Goal: Task Accomplishment & Management: Use online tool/utility

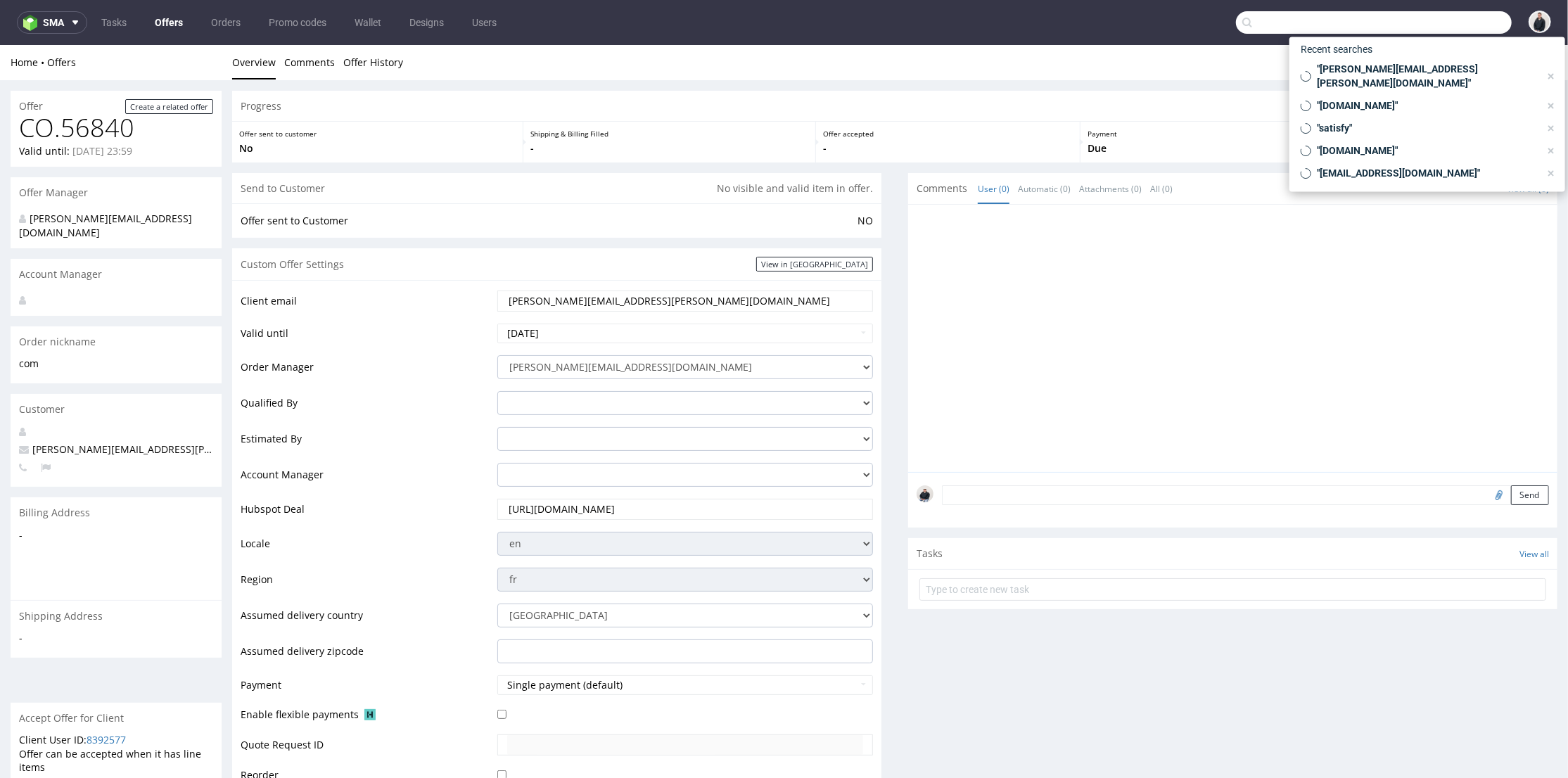
click at [1464, 16] on input "text" at bounding box center [1374, 22] width 276 height 22
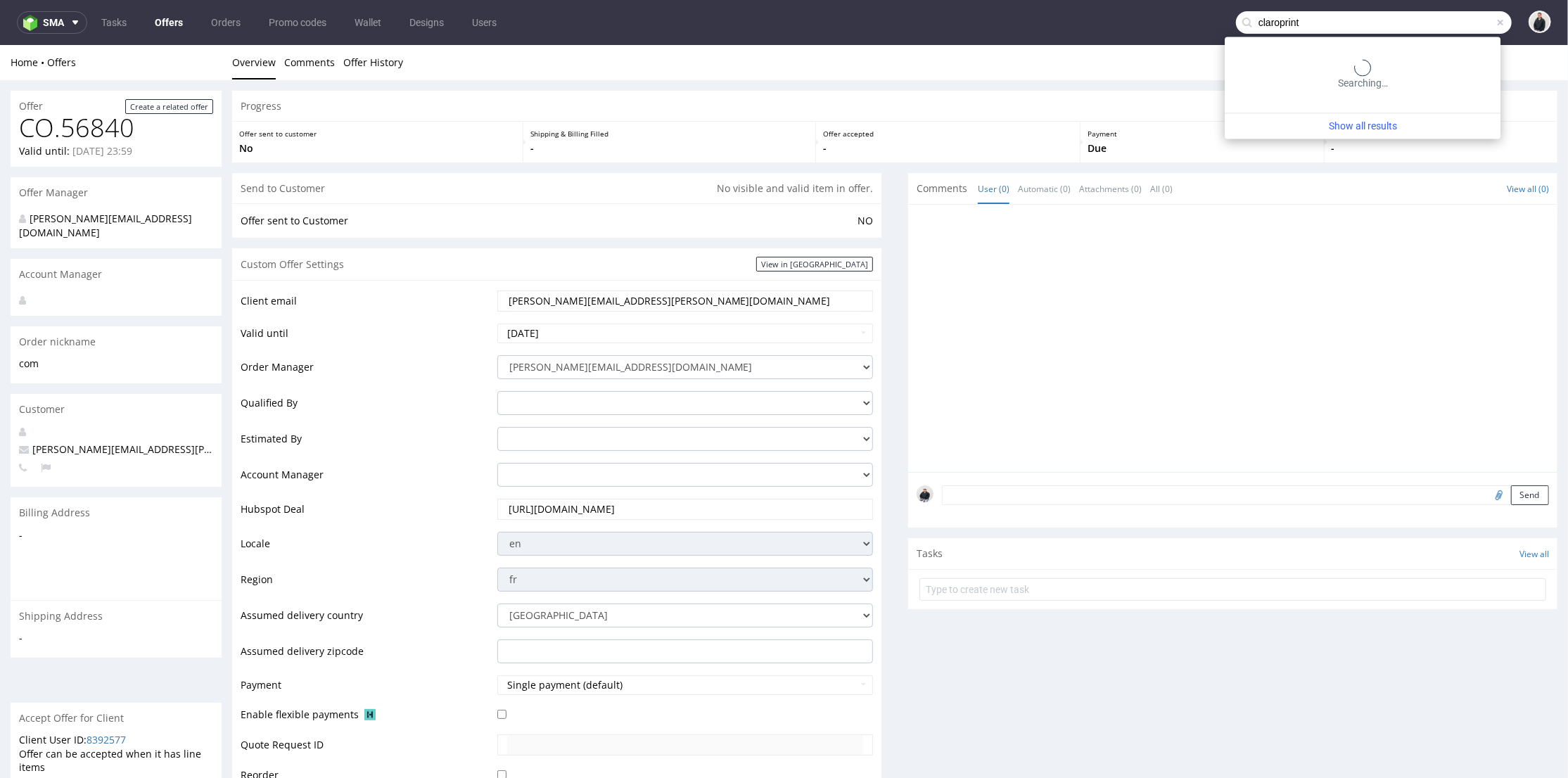
type input "claroprint"
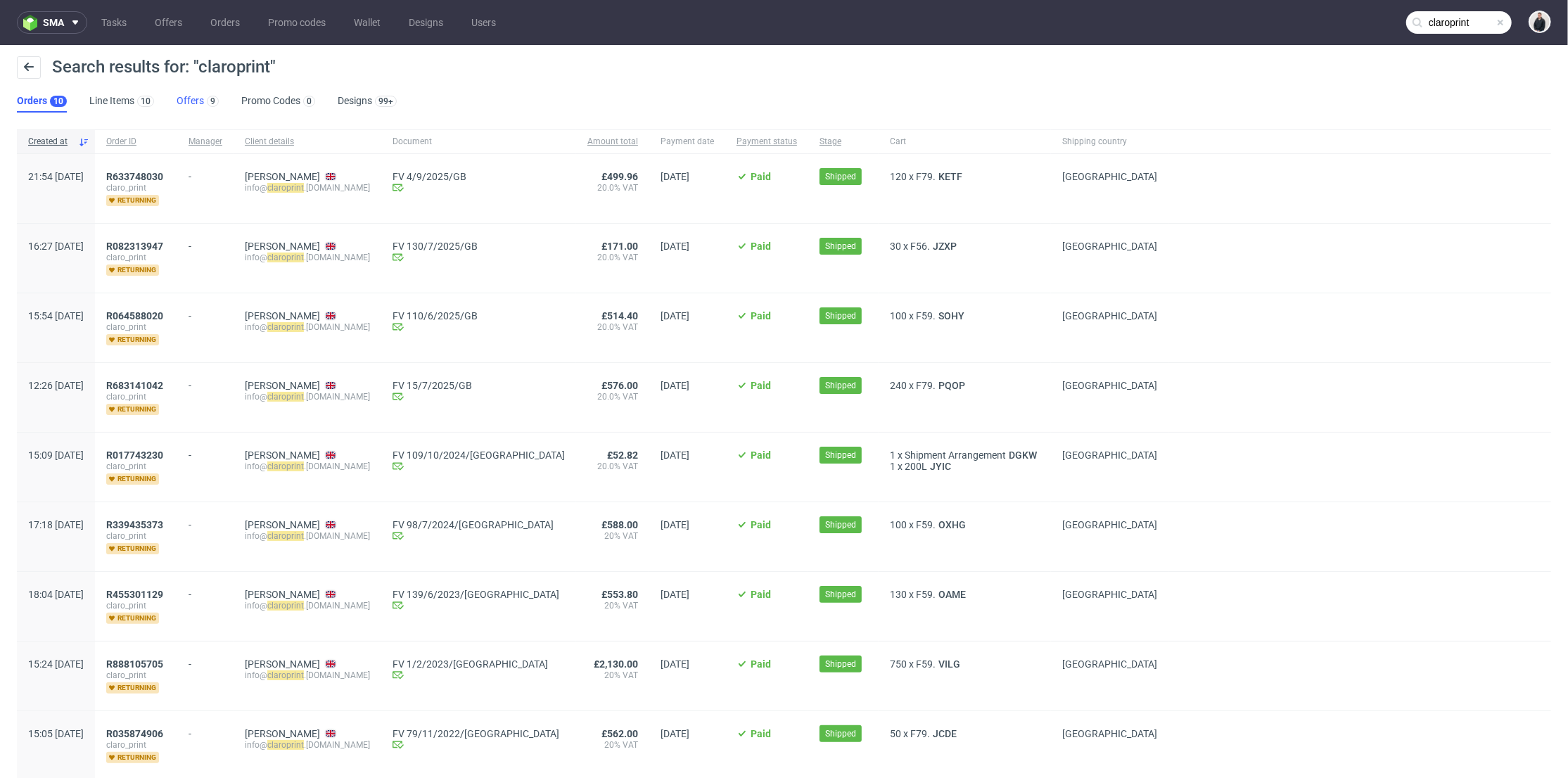
click at [183, 92] on link "Offers 9" at bounding box center [198, 101] width 43 height 22
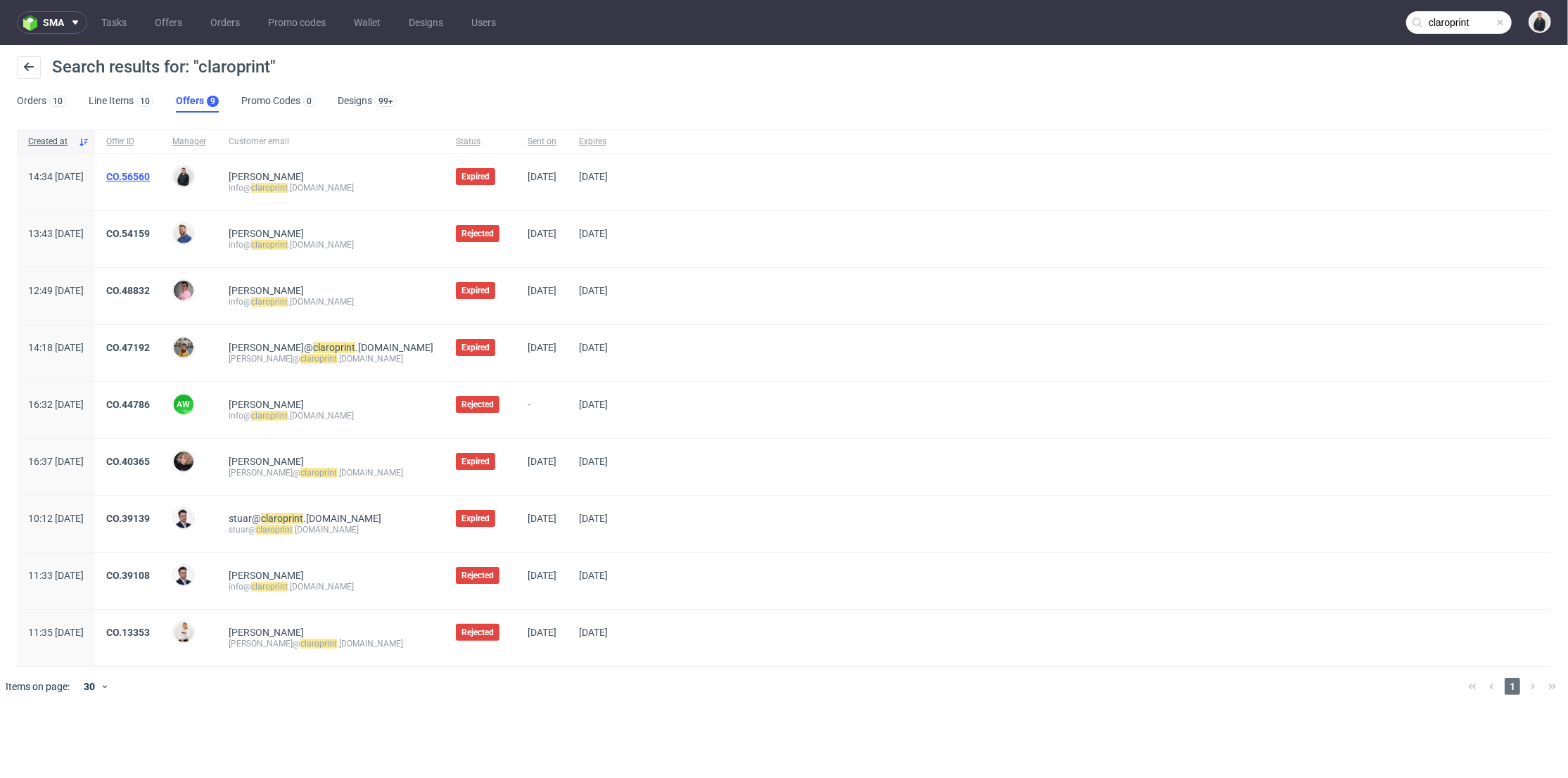
click at [150, 173] on link "CO.56560" at bounding box center [128, 177] width 44 height 12
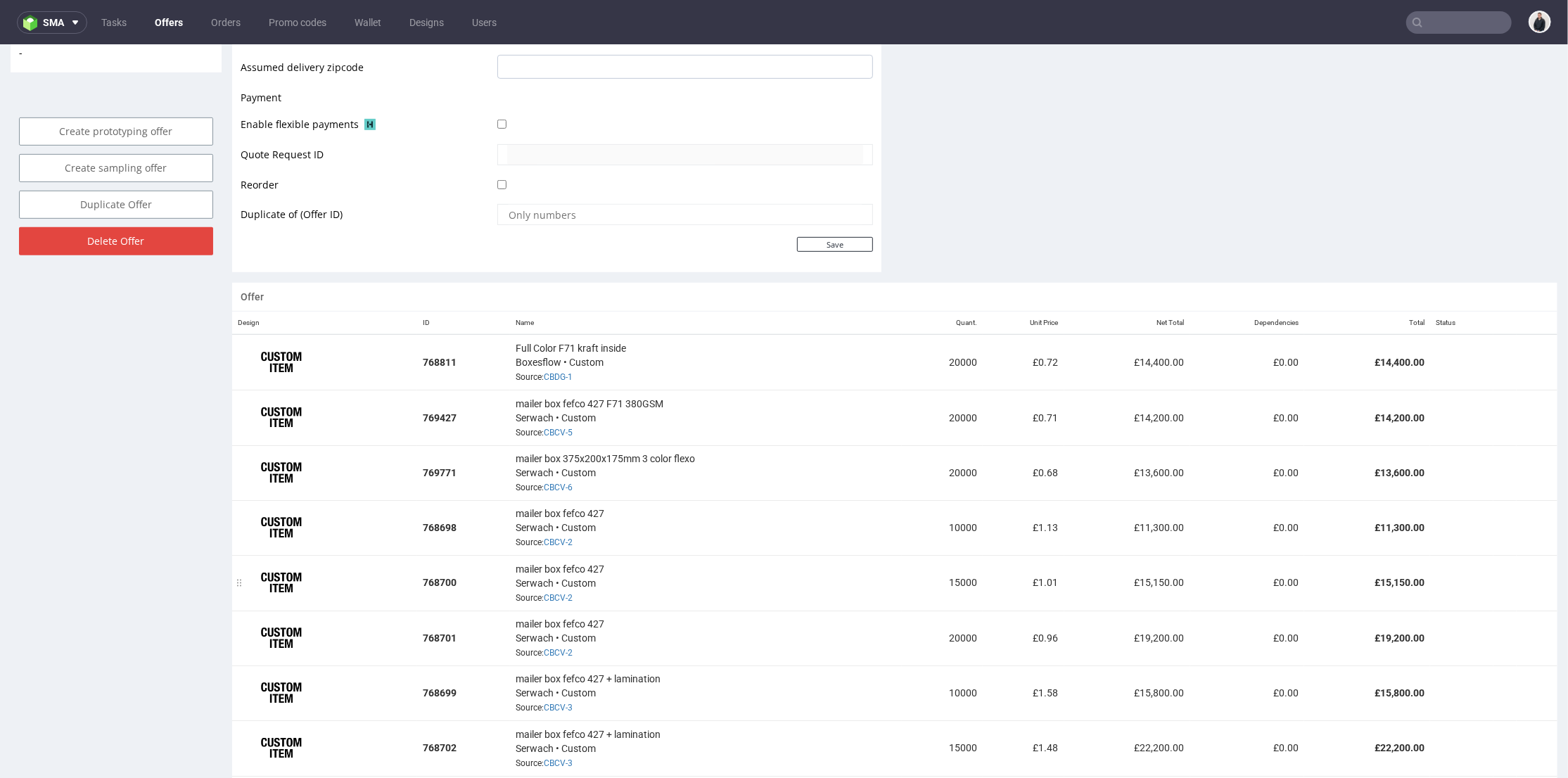
scroll to position [703, 0]
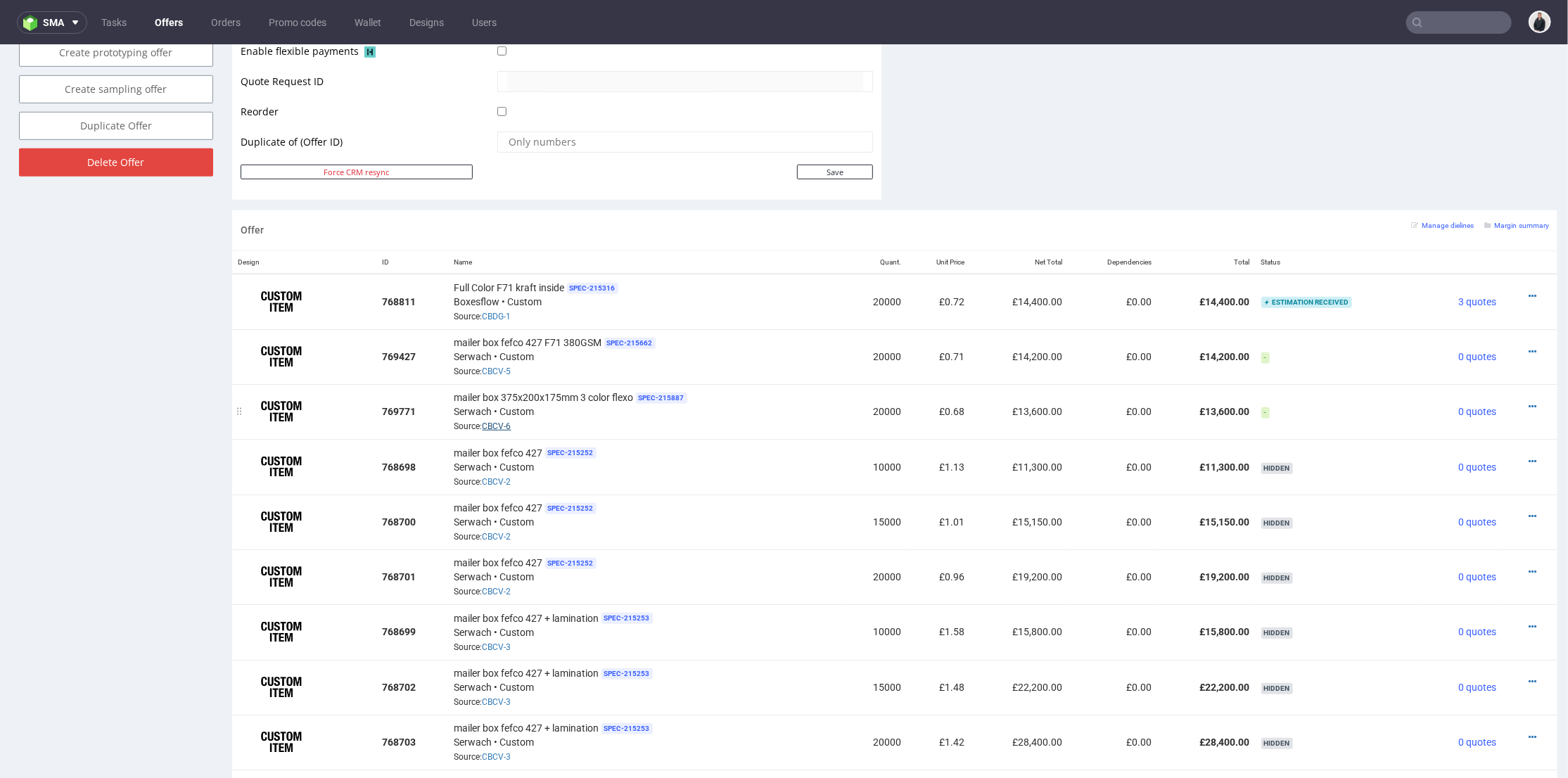
click at [505, 426] on link "CBCV-6" at bounding box center [497, 426] width 29 height 10
click at [1528, 402] on icon at bounding box center [1532, 406] width 8 height 10
click at [1453, 372] on span "View cost details" at bounding box center [1472, 374] width 105 height 15
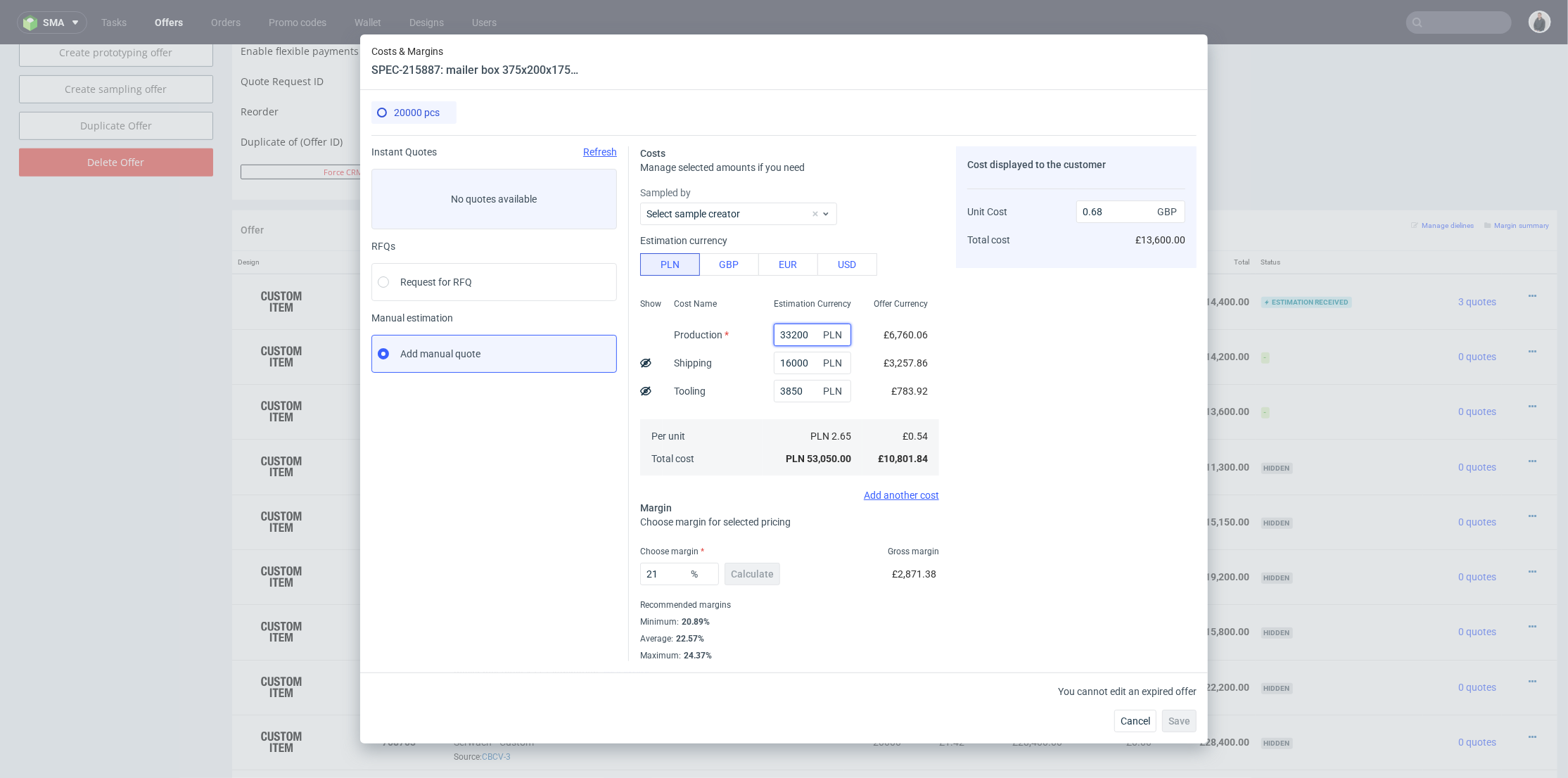
drag, startPoint x: 802, startPoint y: 331, endPoint x: 737, endPoint y: 330, distance: 65.0
click at [737, 330] on div "Show Cost Name Production Shipping Tooling Per unit Total cost Estimation Curre…" at bounding box center [789, 386] width 299 height 186
type input "27600"
type input "0.61"
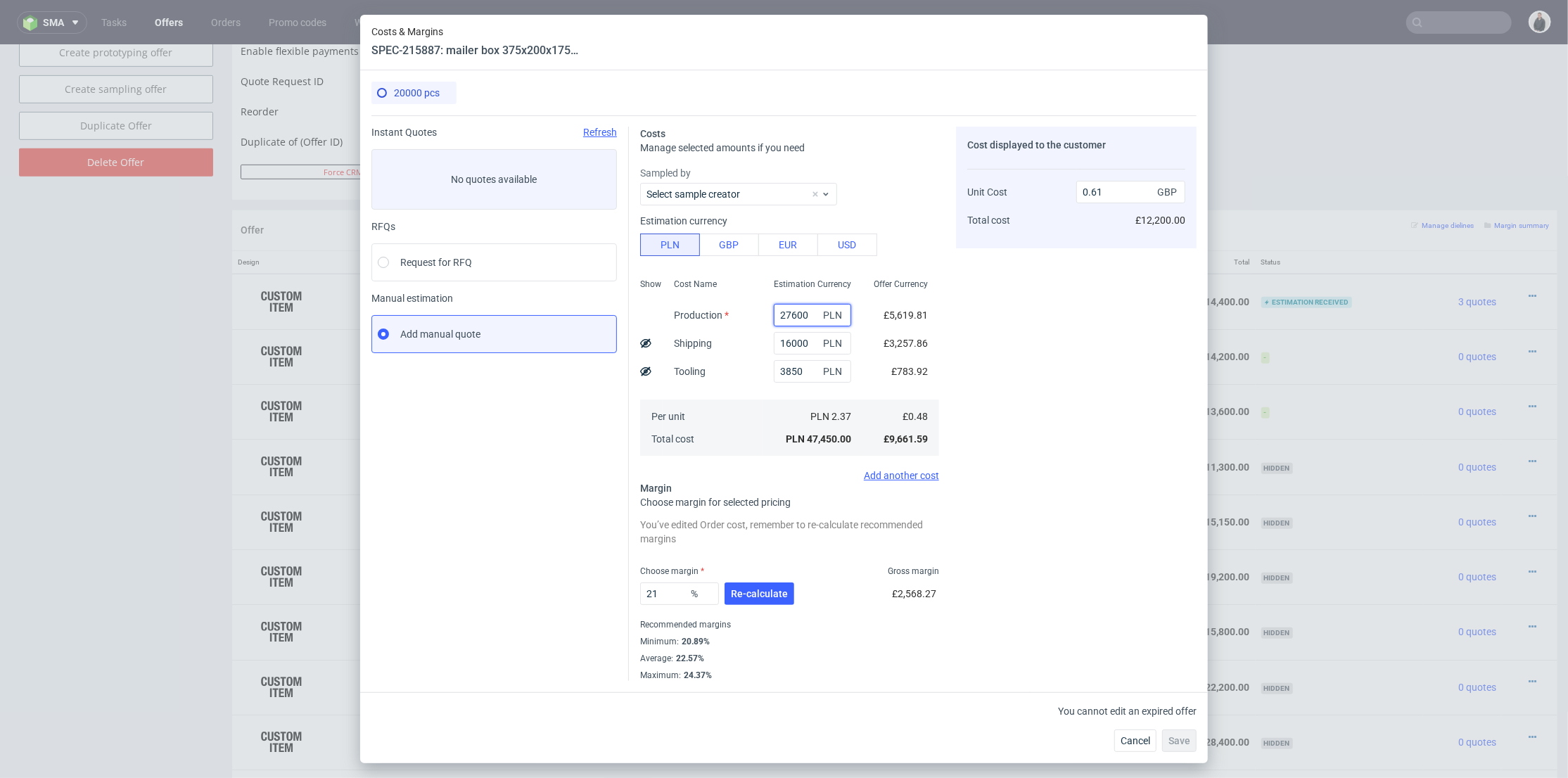
type input "27600"
drag, startPoint x: 749, startPoint y: 368, endPoint x: 756, endPoint y: 365, distance: 7.6
click at [740, 367] on div "Show Cost Name Production Shipping Tooling Per unit Total cost Estimation Curre…" at bounding box center [789, 366] width 299 height 186
type input "7006"
type input "0.65"
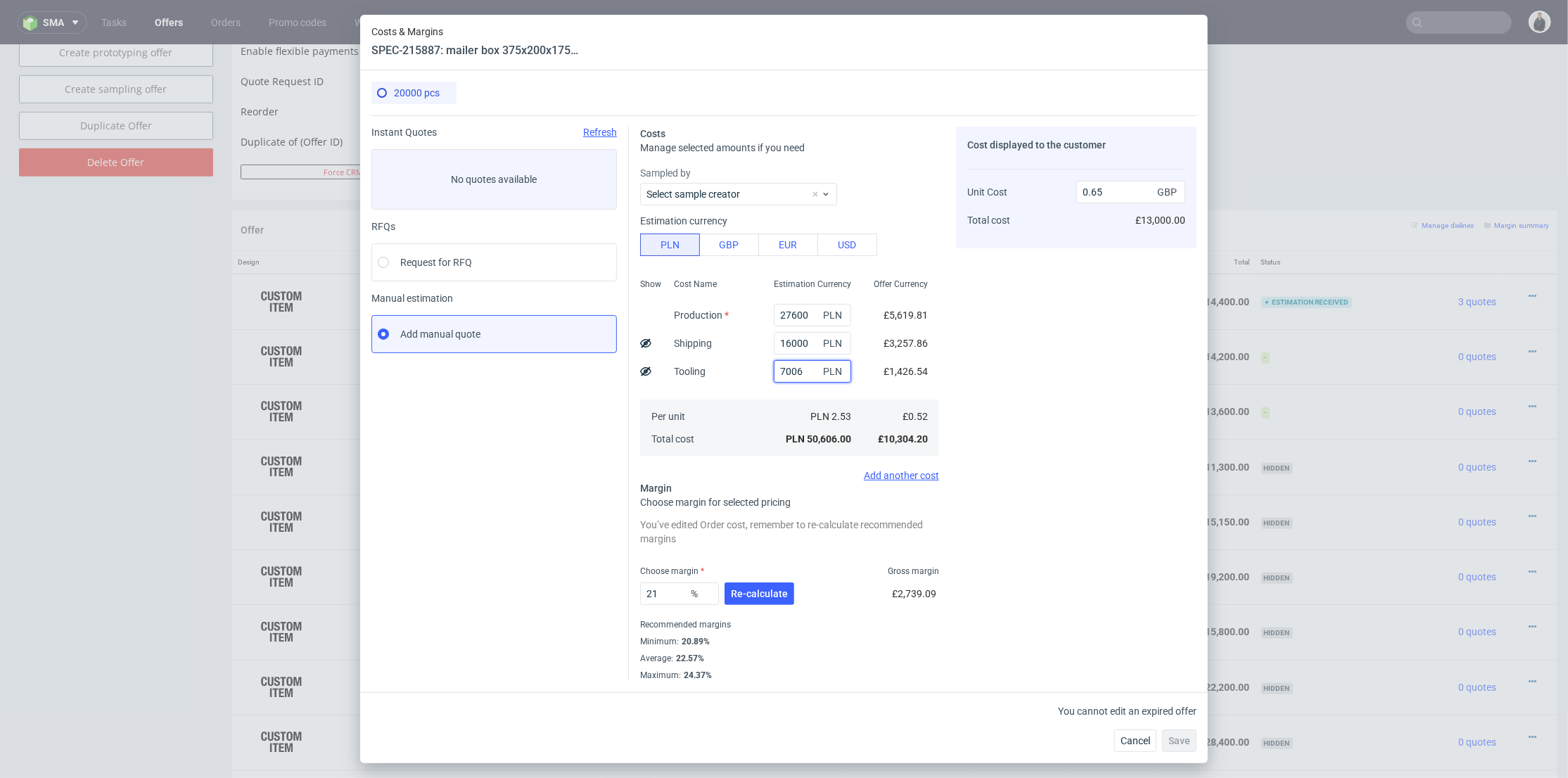
drag, startPoint x: 794, startPoint y: 369, endPoint x: 747, endPoint y: 369, distance: 47.0
click at [747, 369] on div "Show Cost Name Production Shipping Tooling Per unit Total cost Estimation Curre…" at bounding box center [789, 366] width 299 height 186
type input "6700"
click at [986, 386] on div "Cost displayed to the customer Unit Cost Total cost 0.65 GBP £13,000.00" at bounding box center [1076, 404] width 241 height 554
click at [764, 593] on span "Re-calculate" at bounding box center [759, 594] width 57 height 10
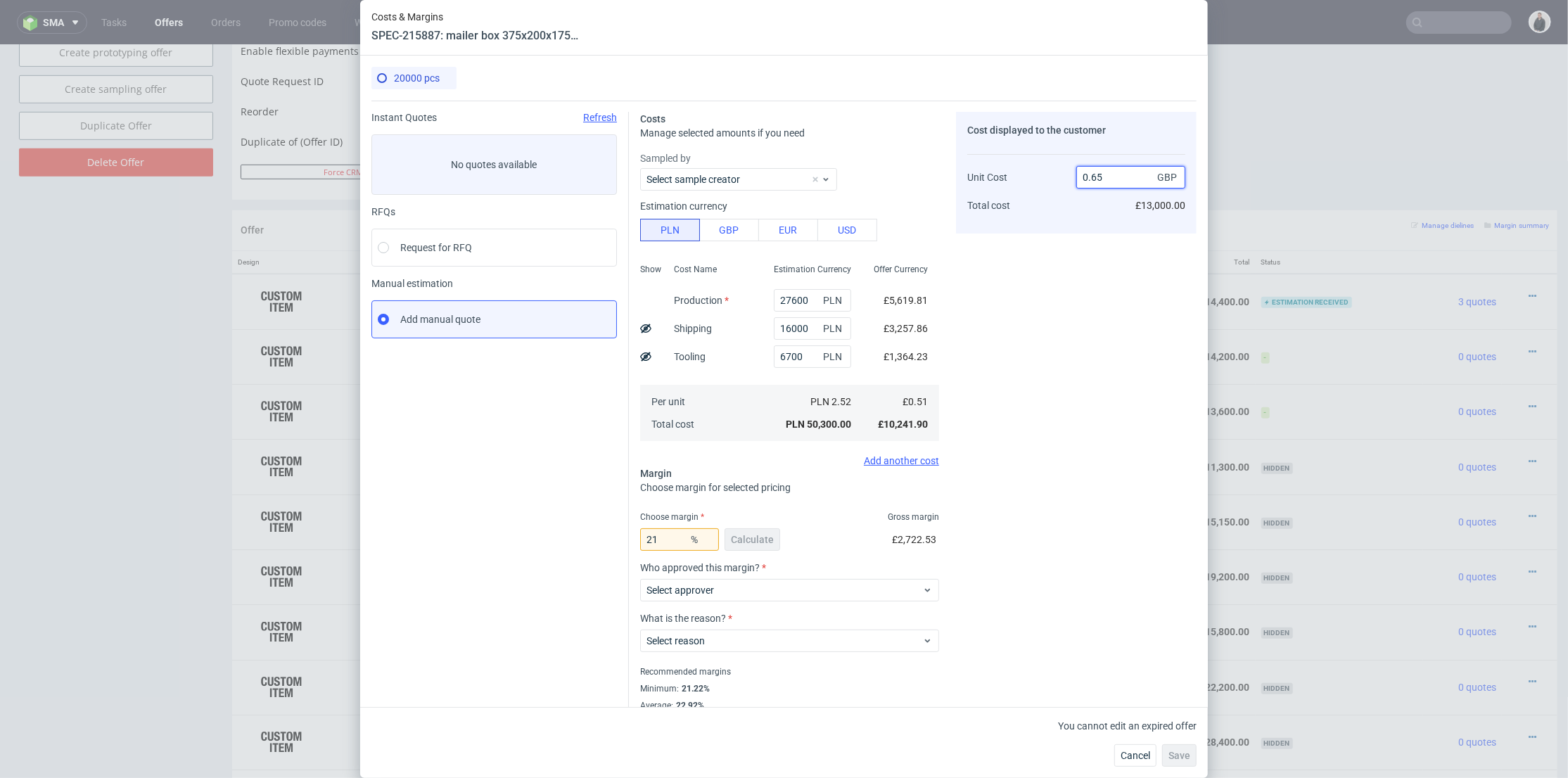
drag, startPoint x: 1092, startPoint y: 177, endPoint x: 1106, endPoint y: 180, distance: 14.3
click at [1106, 178] on input "0.65" at bounding box center [1131, 177] width 109 height 22
type input "0.60"
click at [1095, 244] on div "Cost displayed to the customer Unit Cost Total cost 0.60 GBP £13,000.00" at bounding box center [1076, 420] width 241 height 616
type input "15"
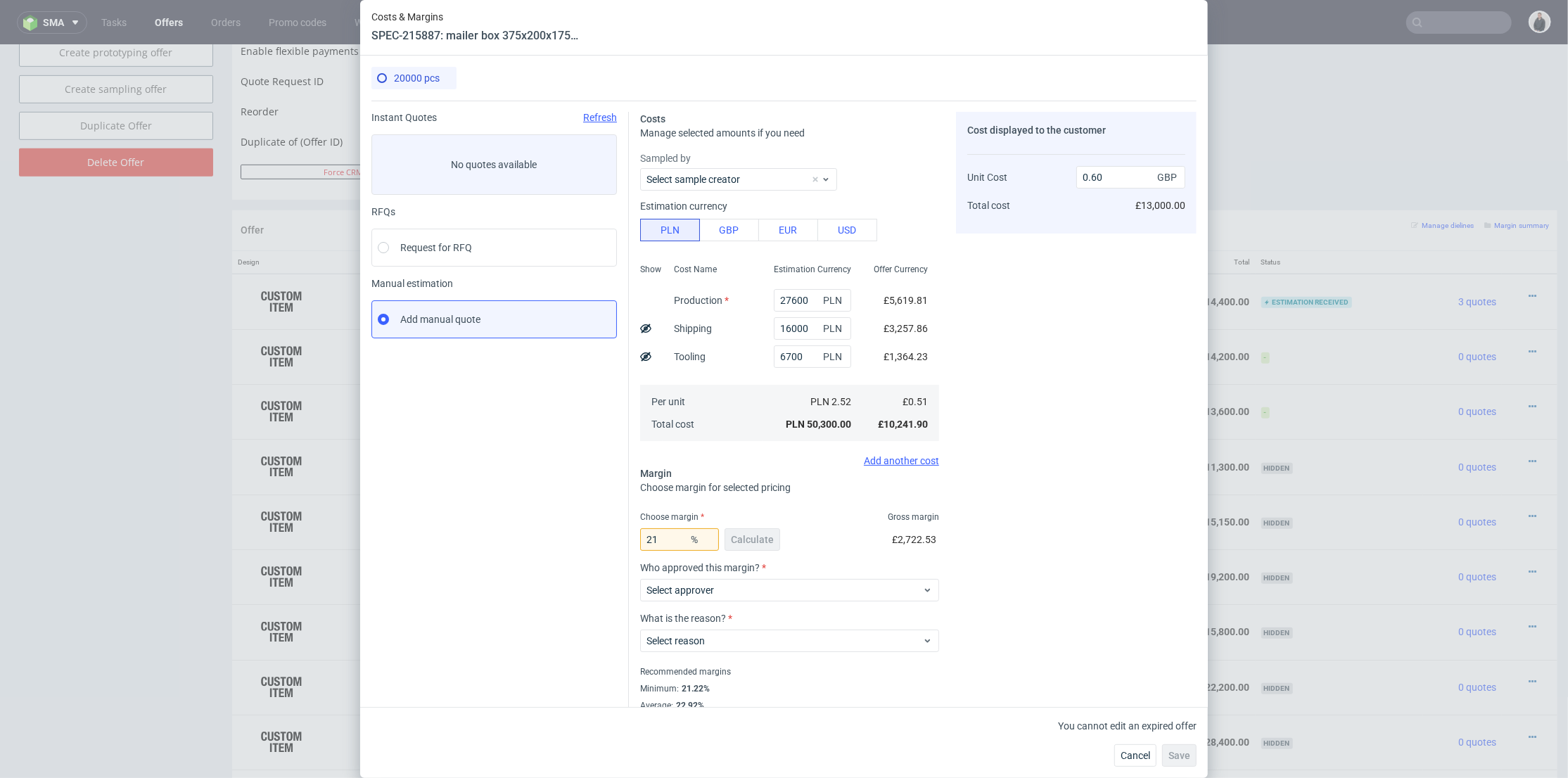
type input "0.6"
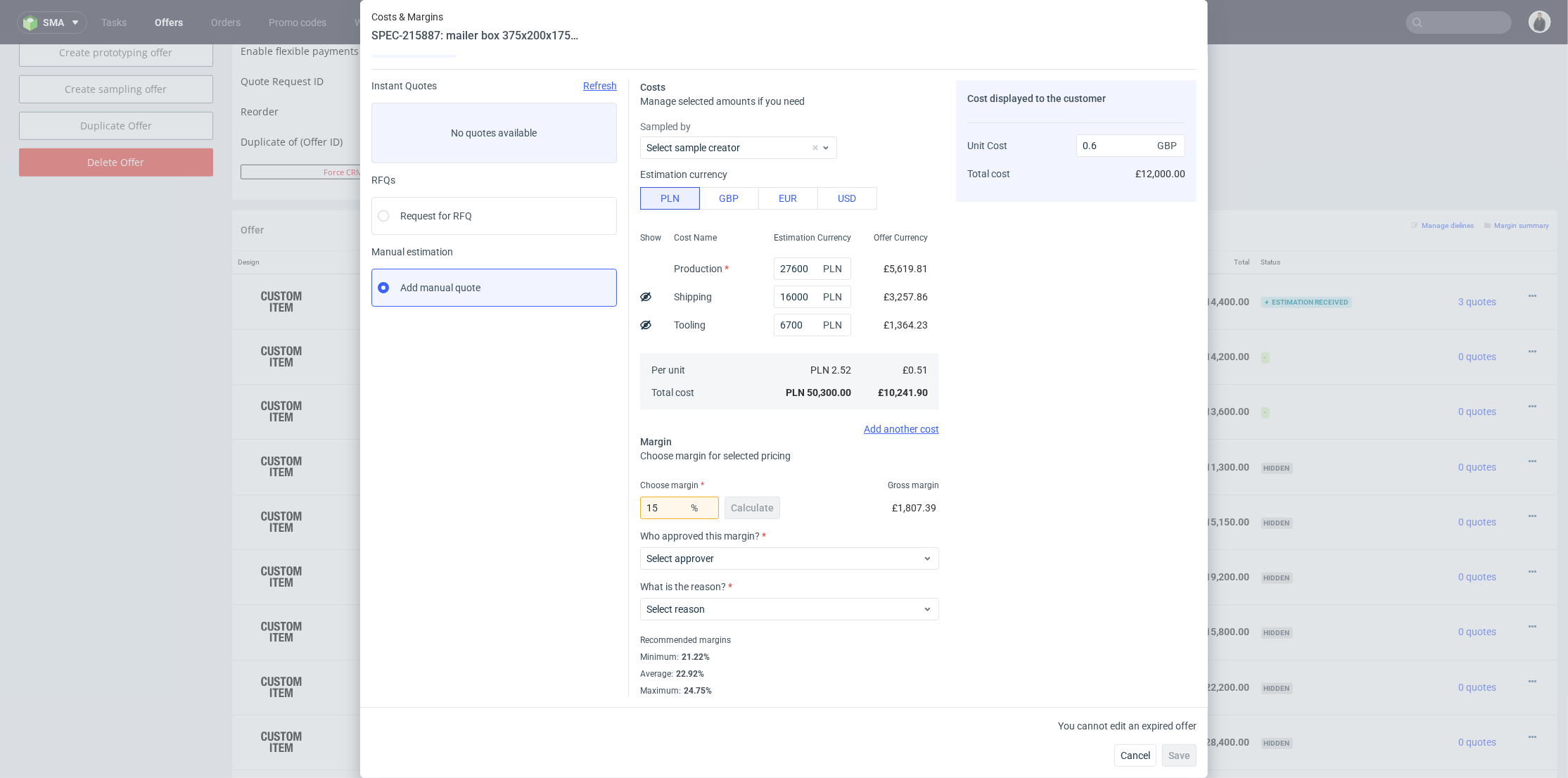
scroll to position [0, 0]
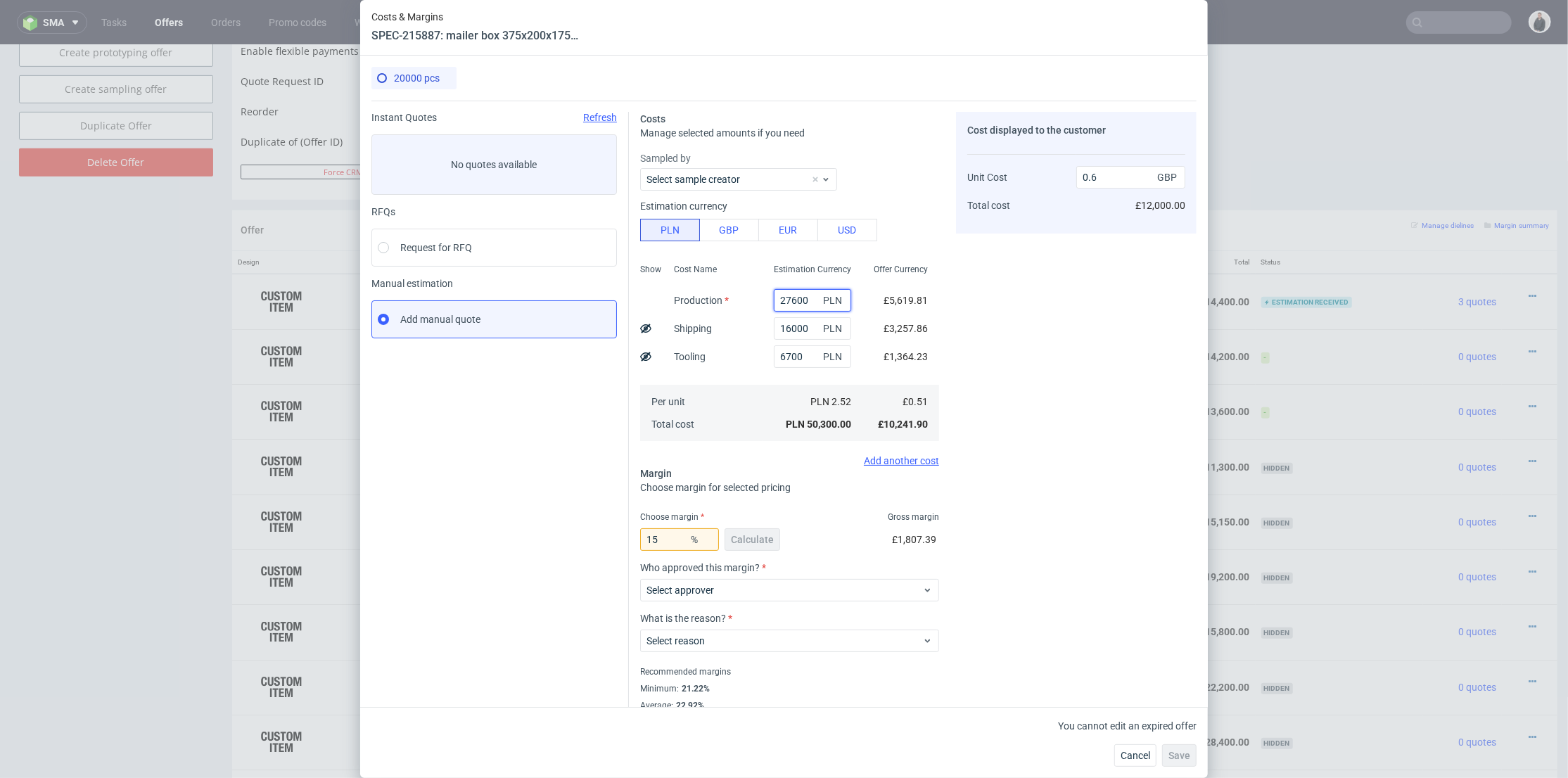
drag, startPoint x: 760, startPoint y: 293, endPoint x: 741, endPoint y: 290, distance: 19.2
click at [741, 291] on div "Show Cost Name Production Shipping Tooling Per unit Total cost Estimation Curre…" at bounding box center [789, 351] width 299 height 186
type input "33200"
type input "0.67"
type input "33200"
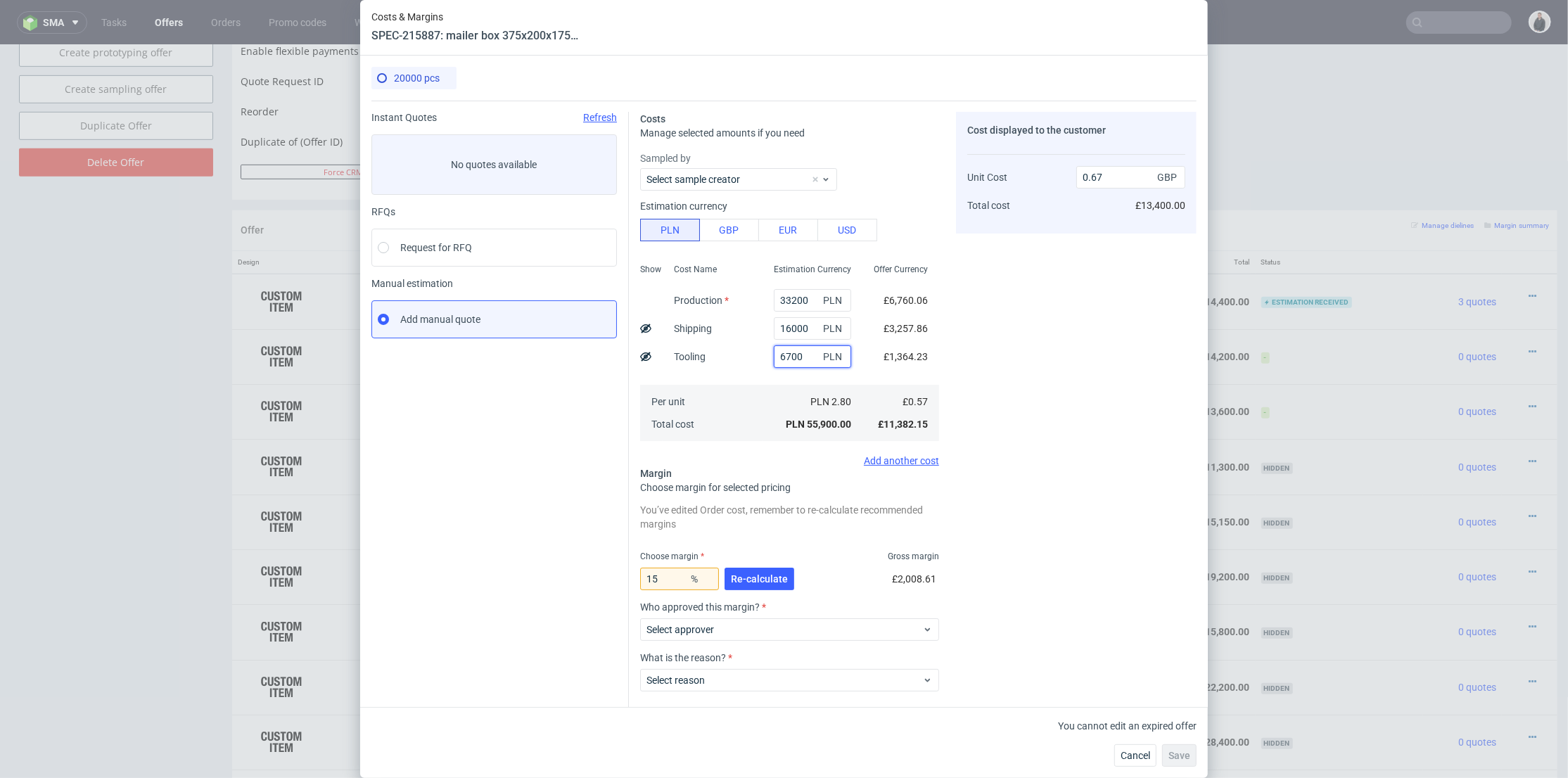
drag, startPoint x: 790, startPoint y: 355, endPoint x: 752, endPoint y: 350, distance: 38.3
click at [762, 351] on div "6700 PLN" at bounding box center [812, 356] width 100 height 28
type input "4850"
click at [742, 370] on div "Cost Name Production Shipping Tooling Per unit Total cost" at bounding box center [712, 351] width 100 height 186
click at [758, 571] on button "Re-calculate" at bounding box center [759, 579] width 70 height 22
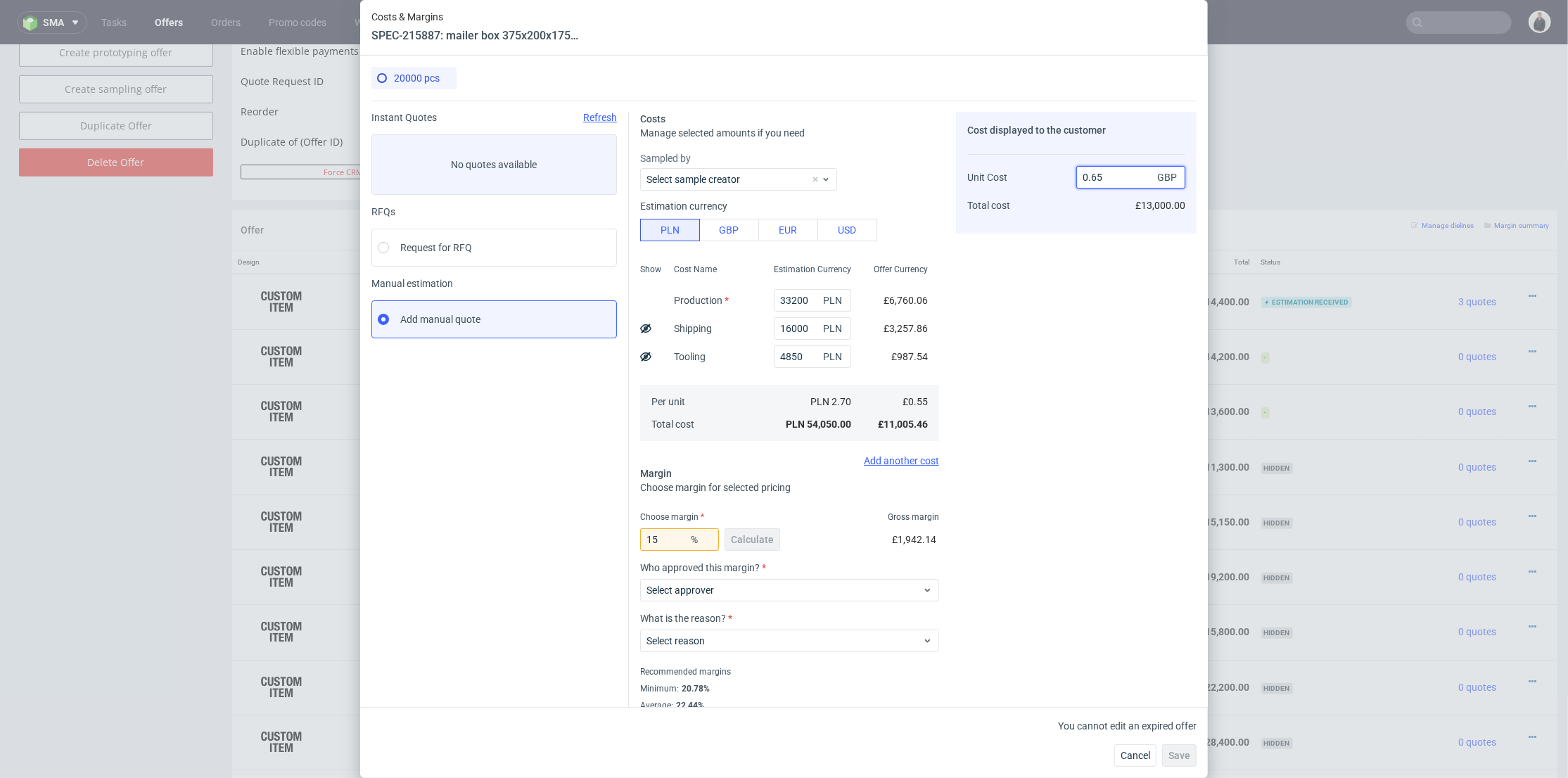
drag, startPoint x: 1090, startPoint y: 181, endPoint x: 1112, endPoint y: 189, distance: 23.4
click at [1117, 180] on input "0.65" at bounding box center [1131, 177] width 109 height 22
type input "0.60"
click at [1066, 291] on div "Cost displayed to the customer Unit Cost Total cost 0.60 GBP £13,000.00" at bounding box center [1076, 420] width 241 height 616
type input "8.333333333333332"
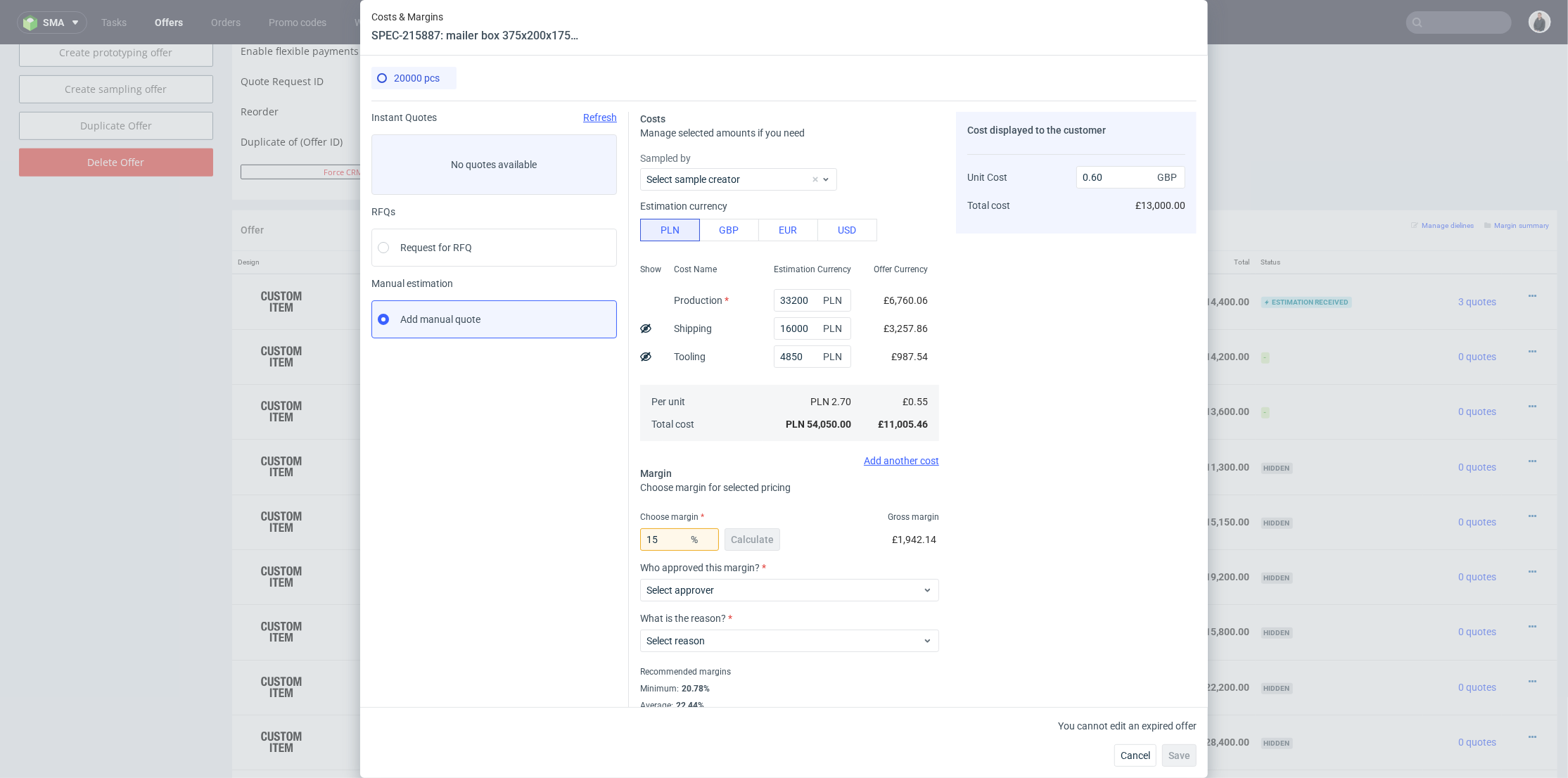
type input "0.6"
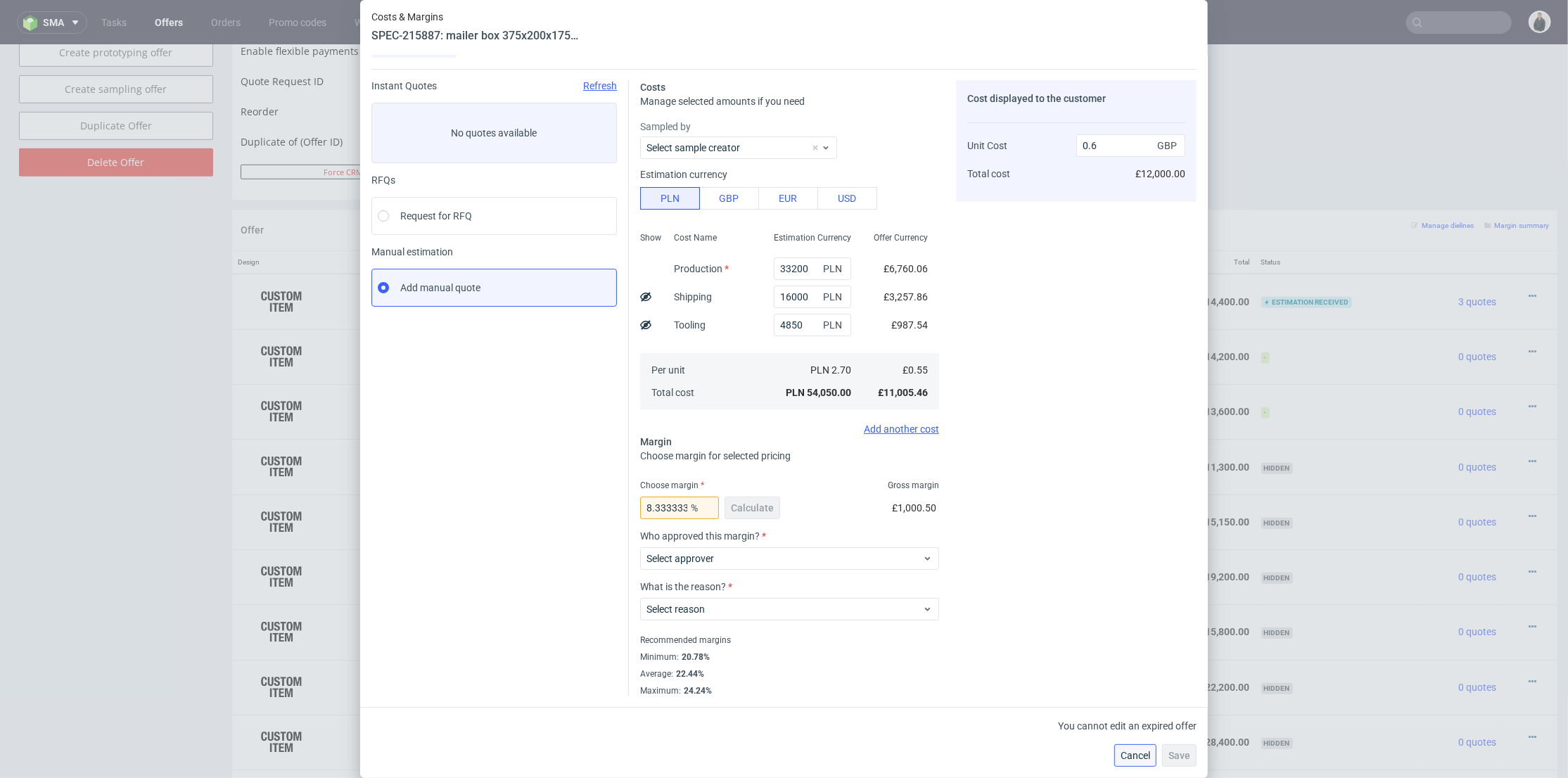
drag, startPoint x: 1096, startPoint y: 602, endPoint x: 1145, endPoint y: 757, distance: 162.6
click at [1145, 757] on span "Cancel" at bounding box center [1135, 756] width 30 height 10
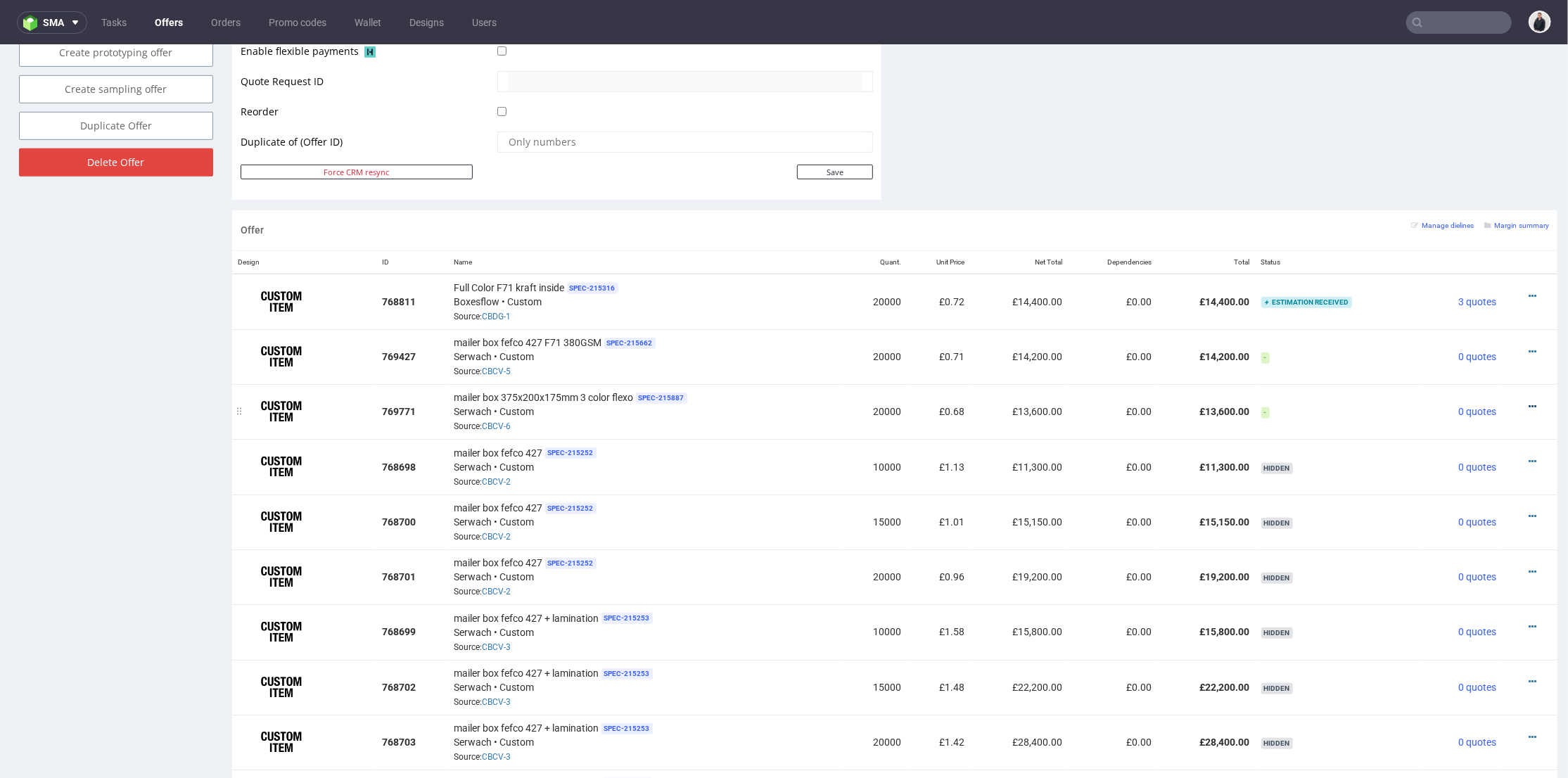
click at [1528, 402] on icon at bounding box center [1532, 406] width 8 height 10
click at [1458, 375] on span "View cost details" at bounding box center [1472, 374] width 105 height 15
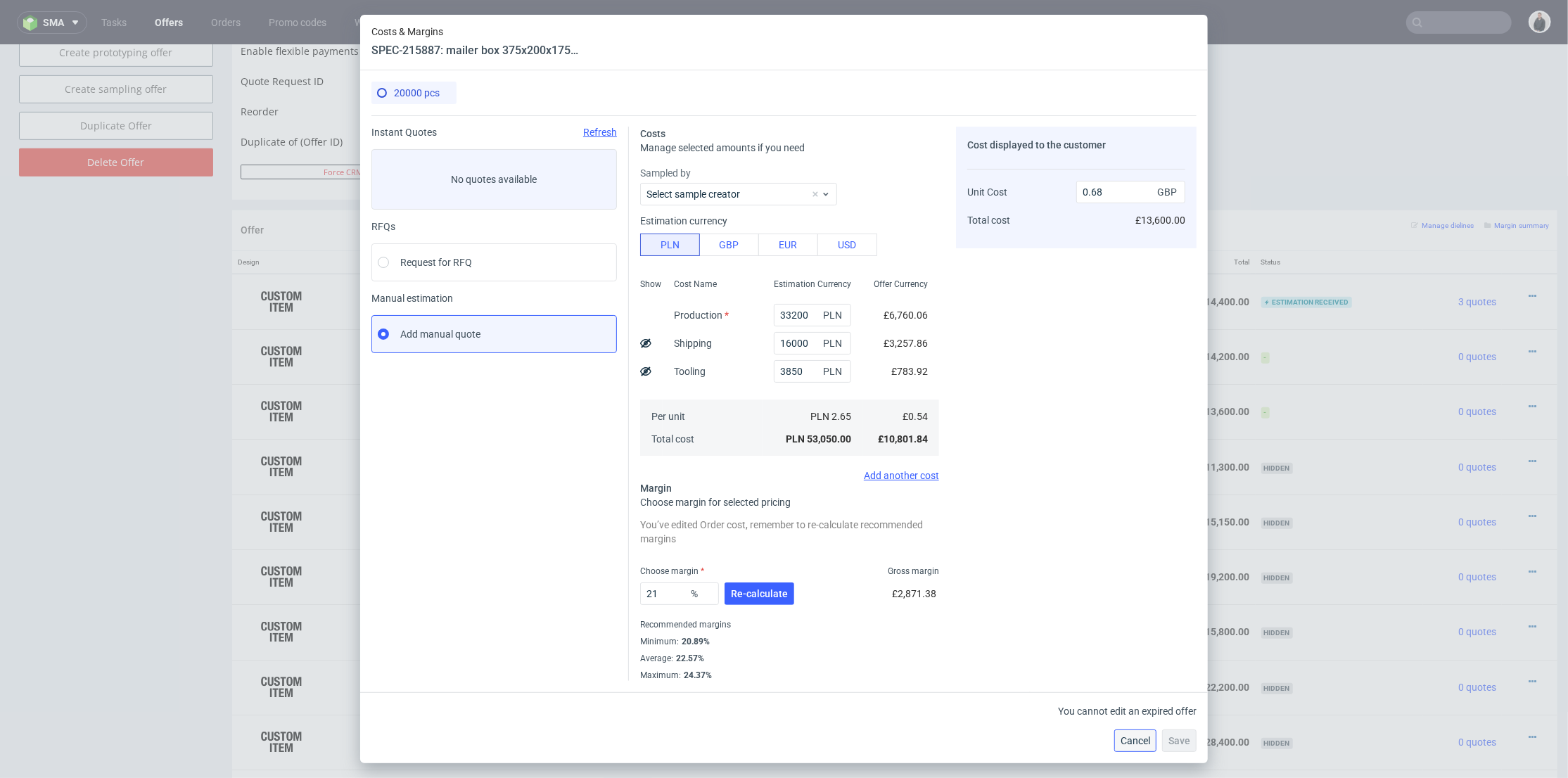
click at [1141, 739] on span "Cancel" at bounding box center [1135, 741] width 30 height 10
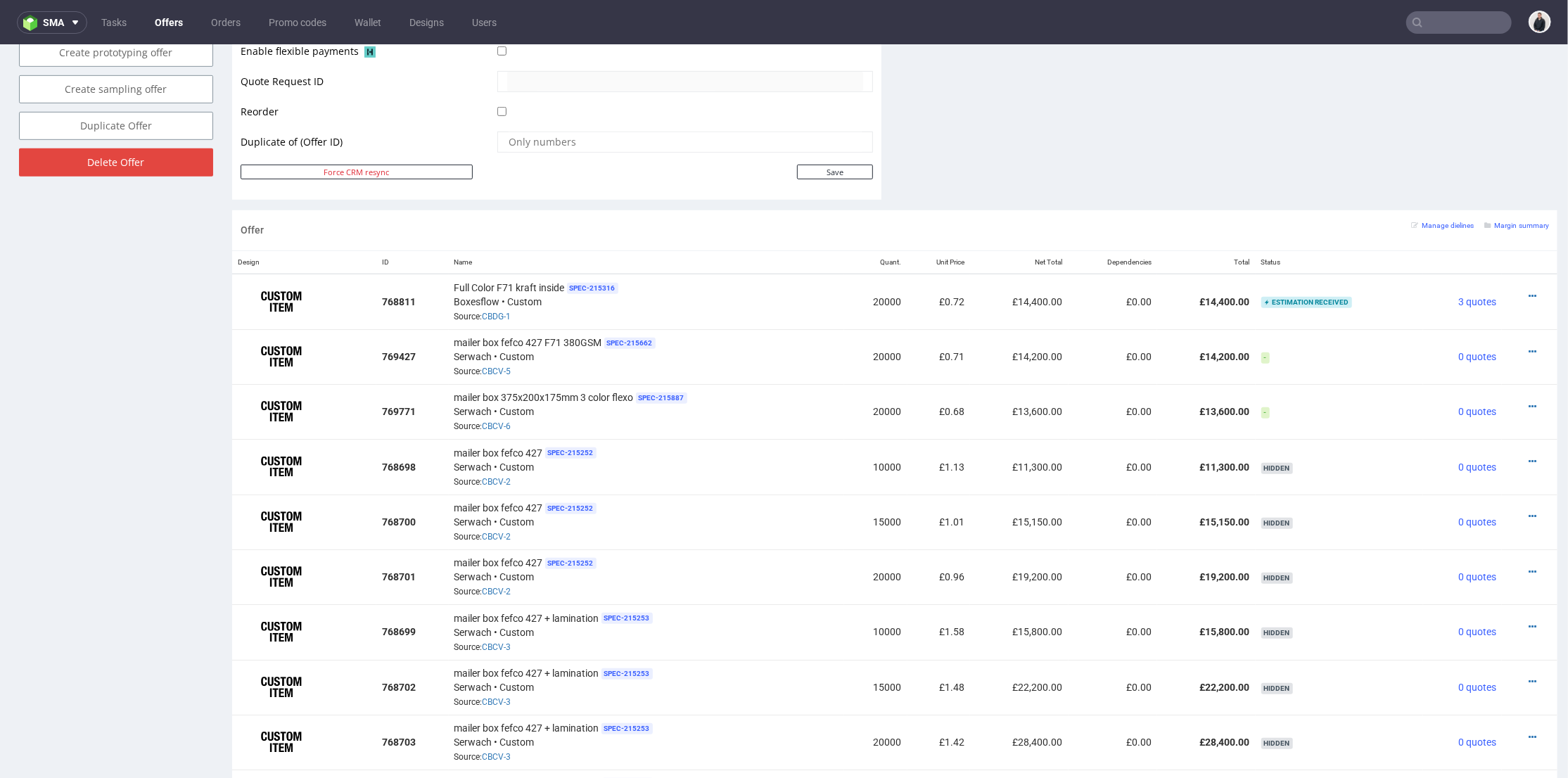
click at [1450, 23] on input "text" at bounding box center [1459, 22] width 105 height 22
paste input "[DOMAIN_NAME]"
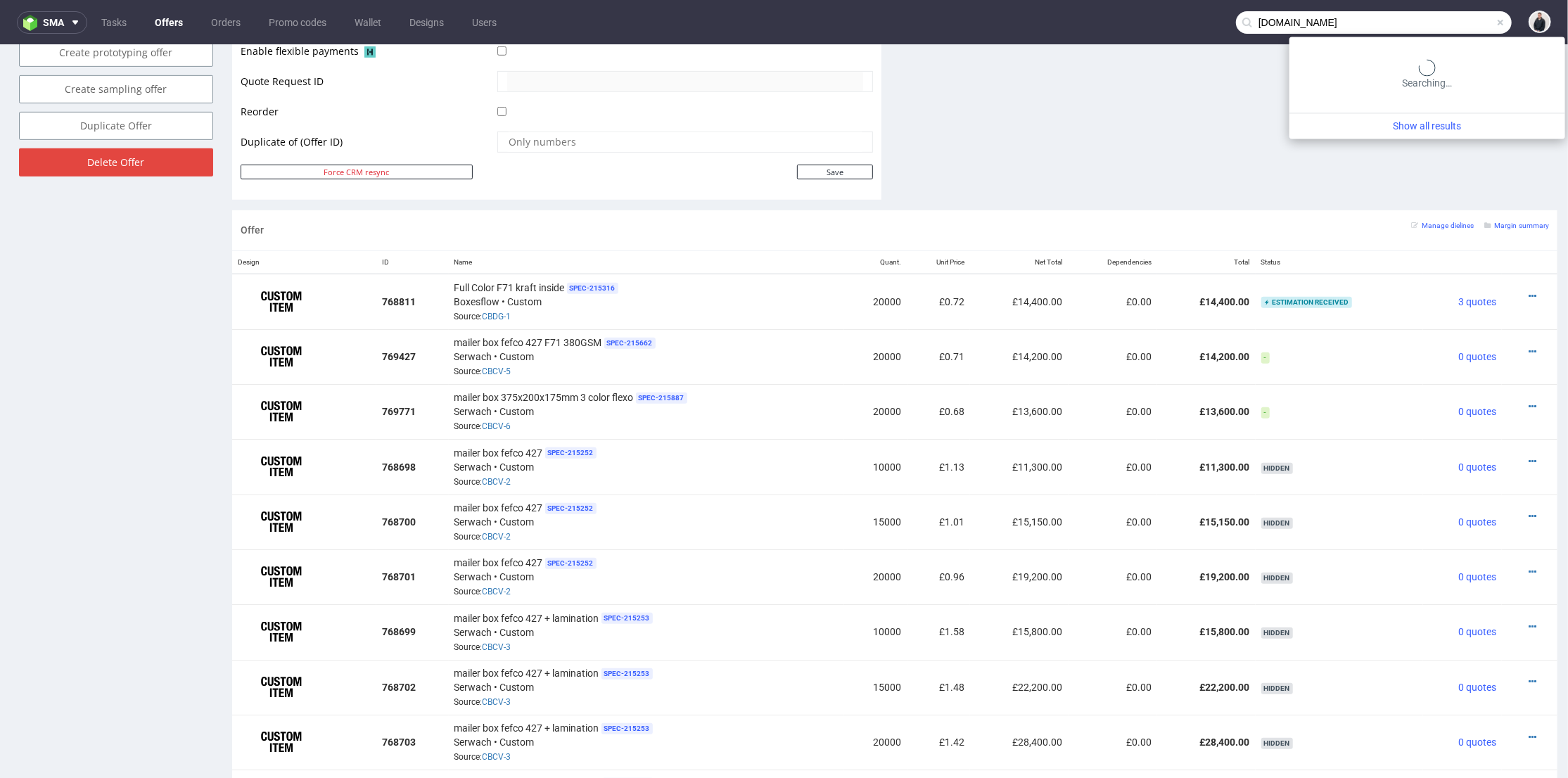
type input "[DOMAIN_NAME]"
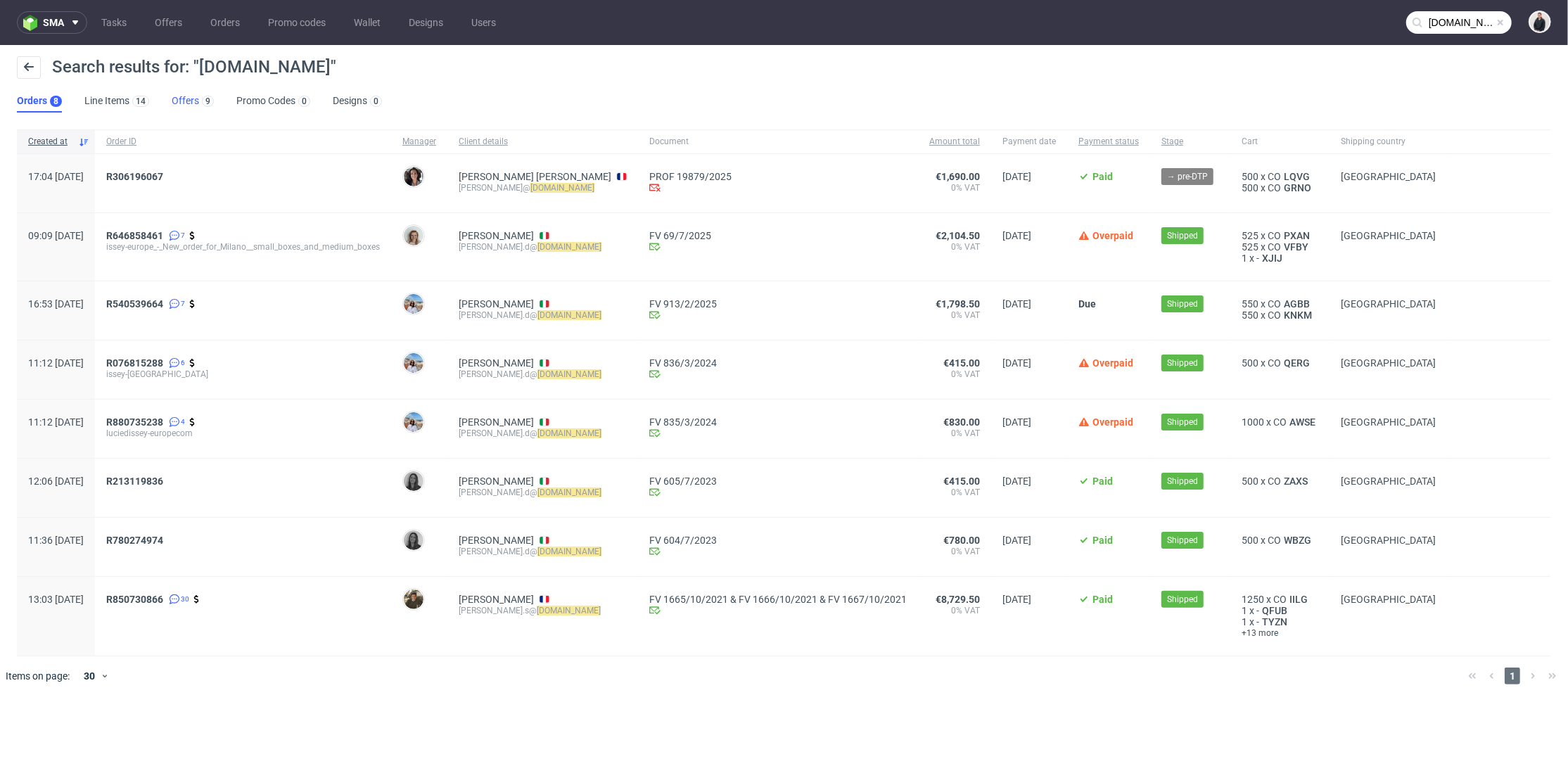
click at [195, 97] on link "Offers 9" at bounding box center [192, 101] width 43 height 22
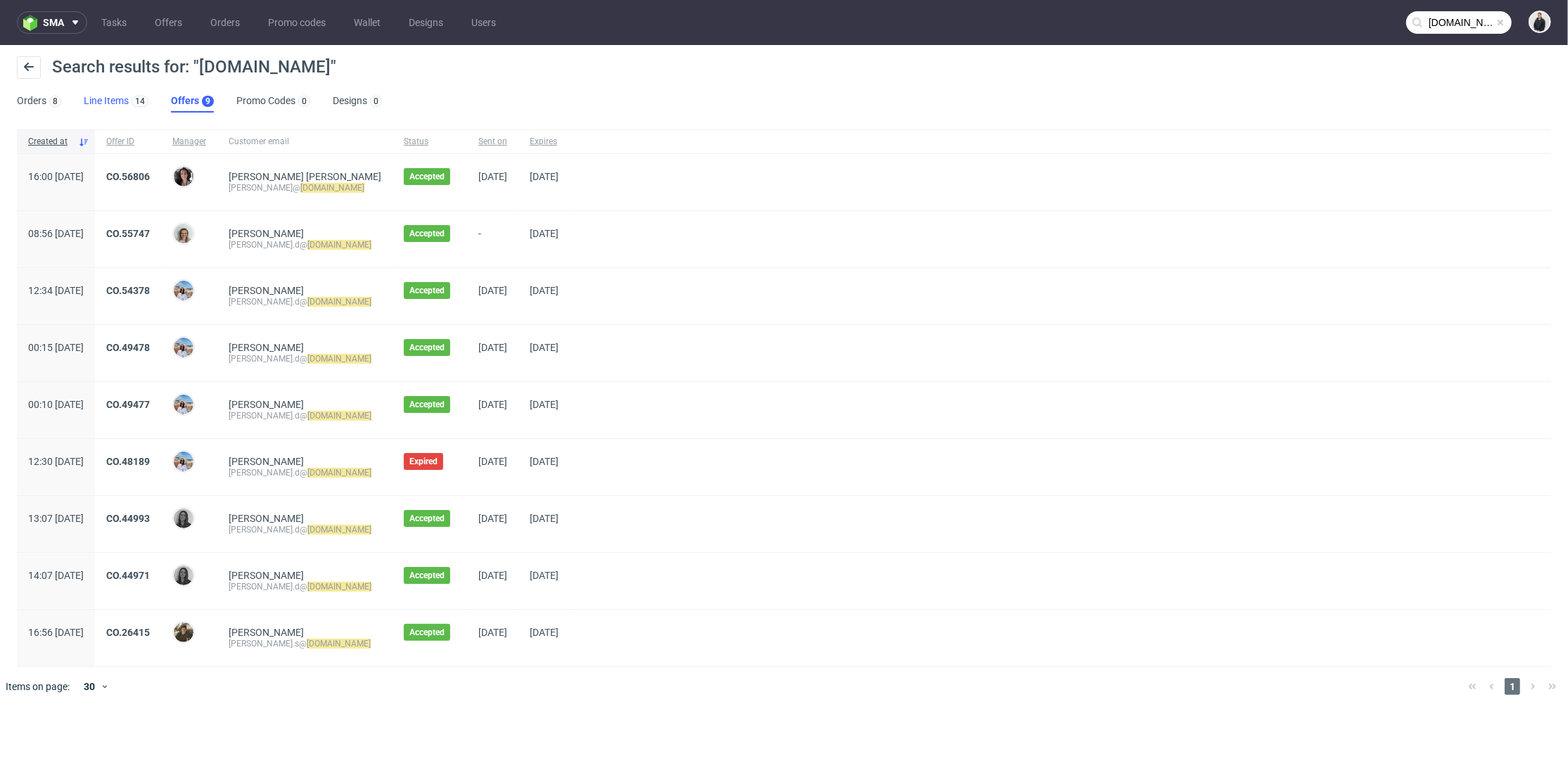
click at [114, 101] on link "Line Items 14" at bounding box center [116, 101] width 65 height 22
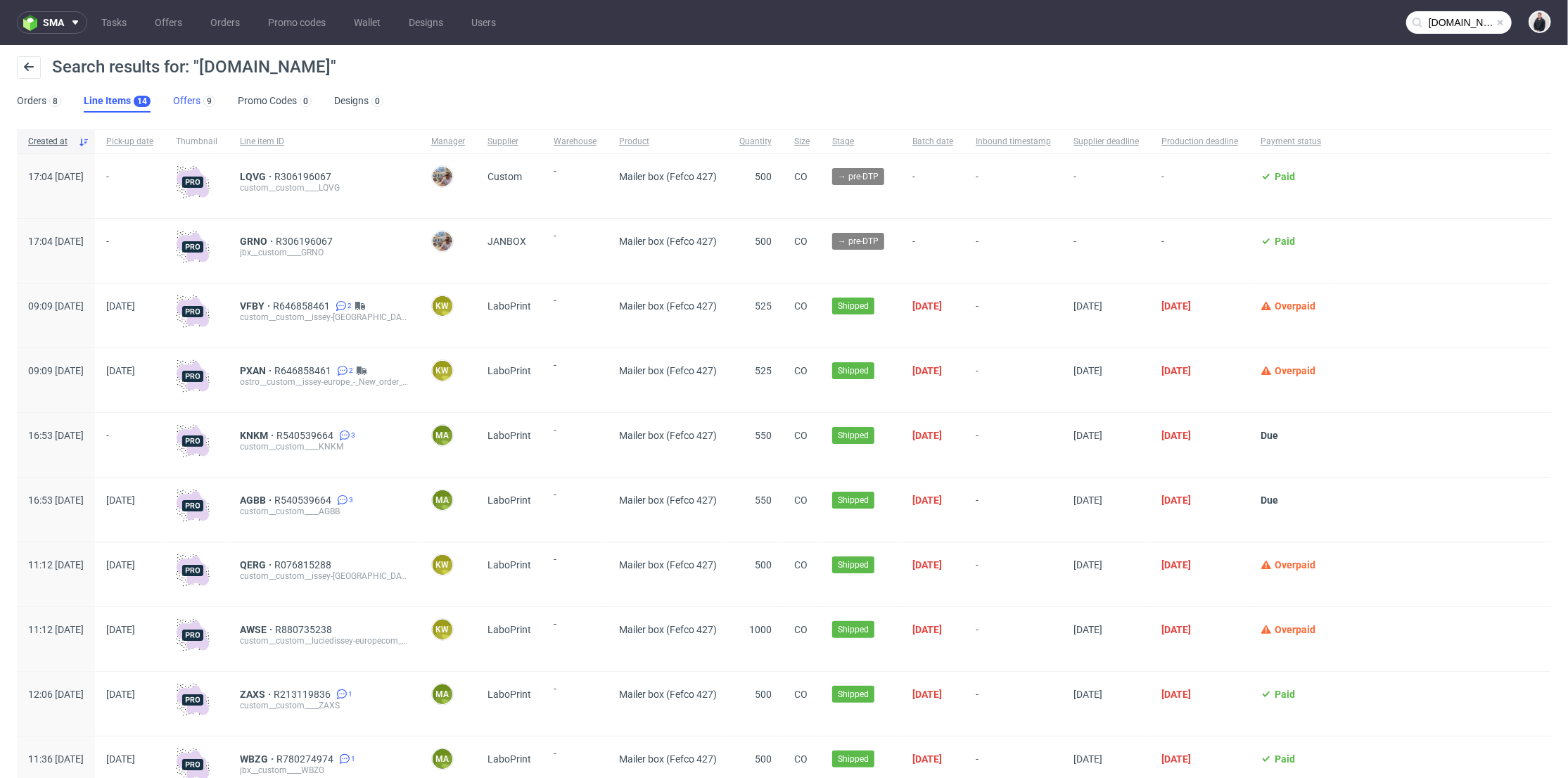
click at [190, 105] on link "Offers 9" at bounding box center [194, 101] width 43 height 22
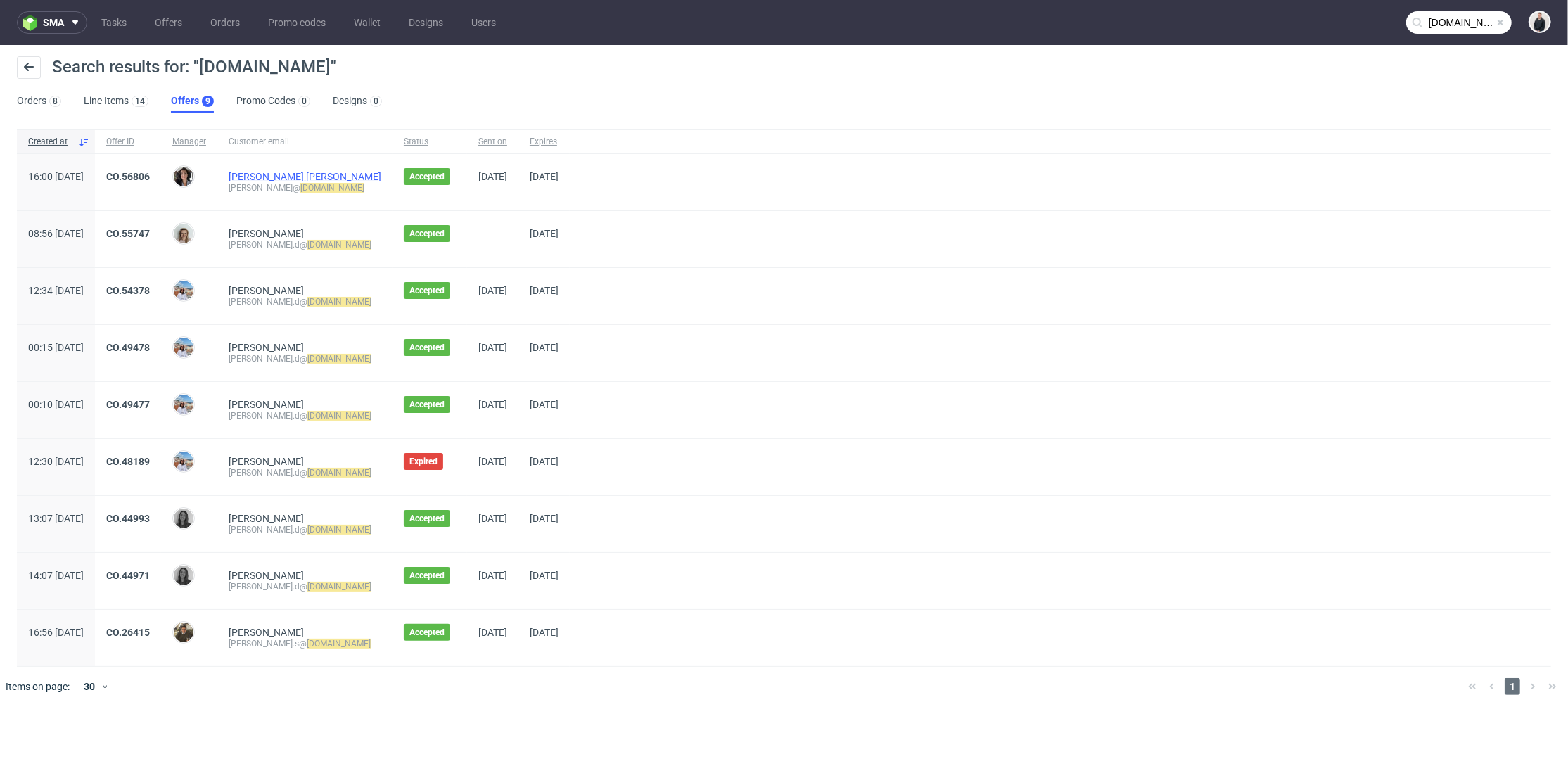
click at [284, 171] on link "[PERSON_NAME] [PERSON_NAME]" at bounding box center [305, 177] width 153 height 12
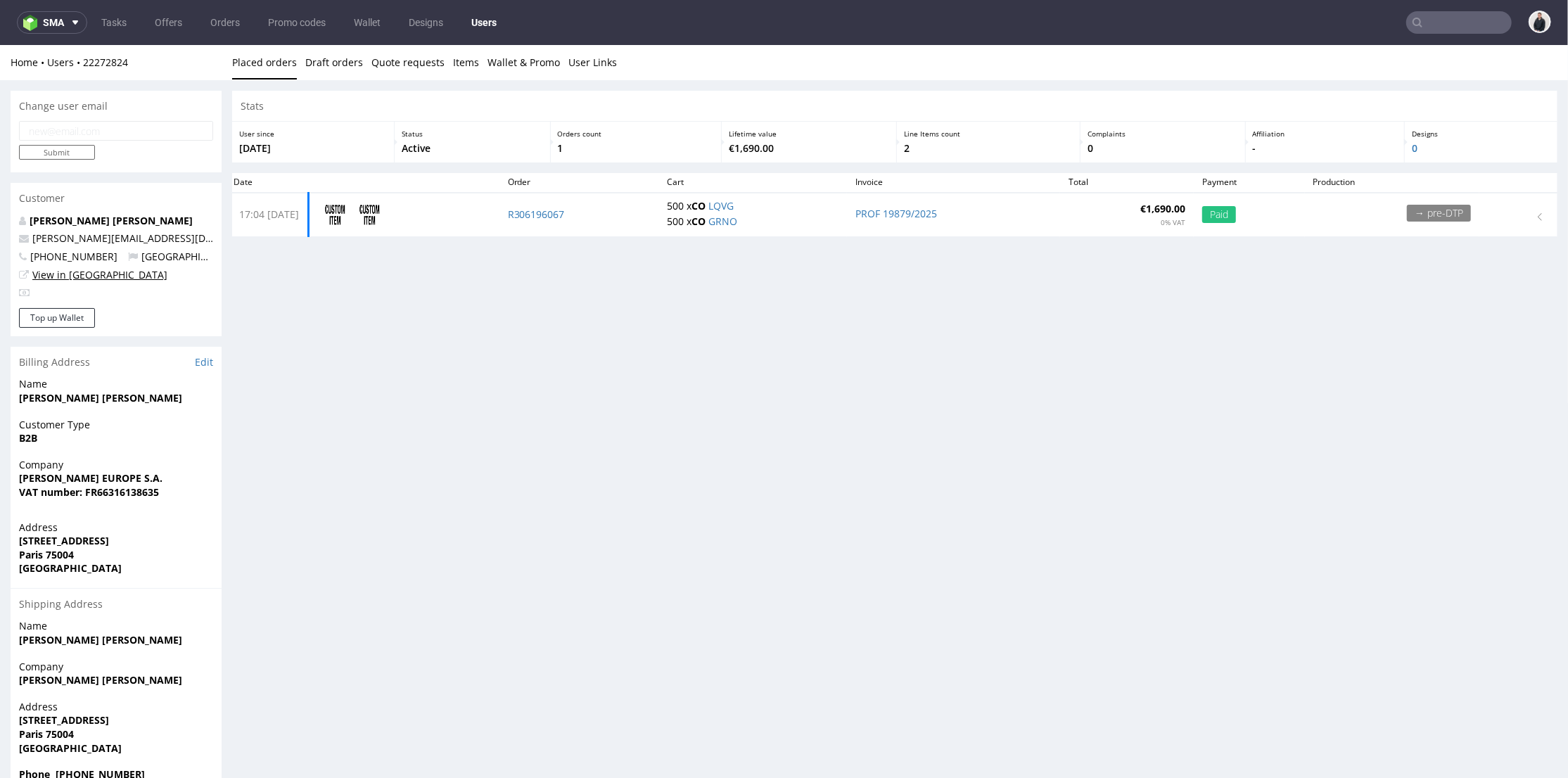
click at [78, 278] on link "View in [GEOGRAPHIC_DATA]" at bounding box center [100, 274] width 135 height 14
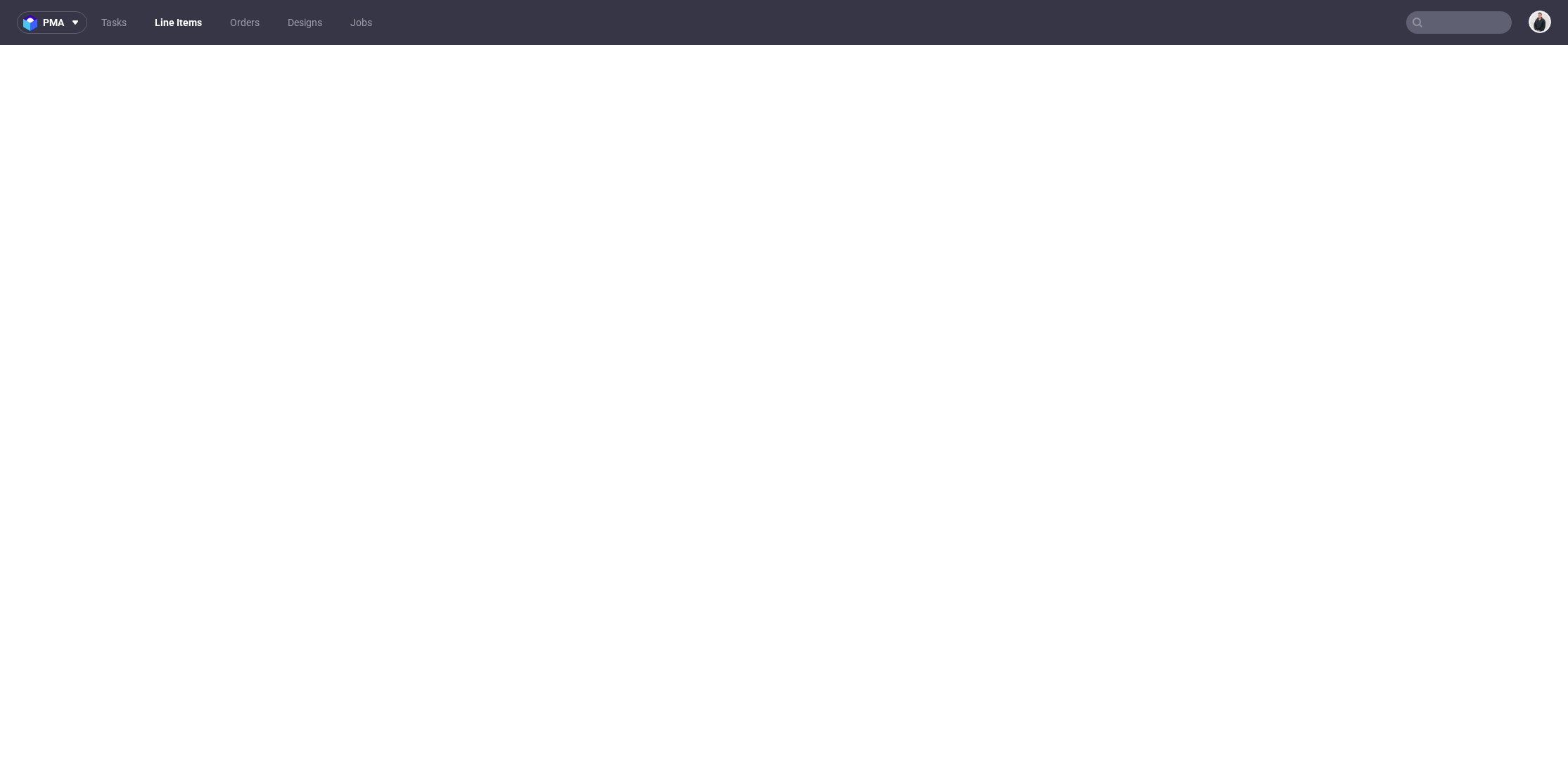
select select "in_progress"
